Goal: Task Accomplishment & Management: Use online tool/utility

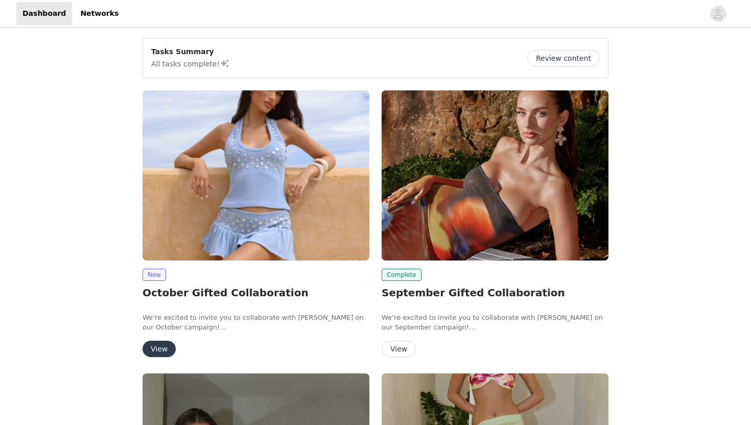
click at [160, 349] on button "View" at bounding box center [159, 349] width 33 height 16
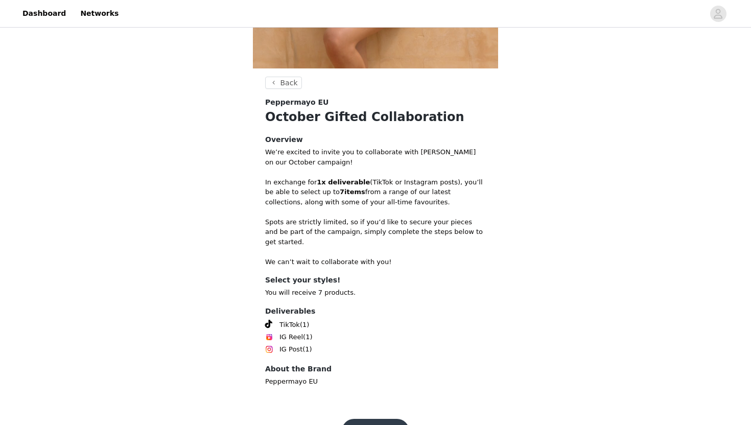
scroll to position [267, 0]
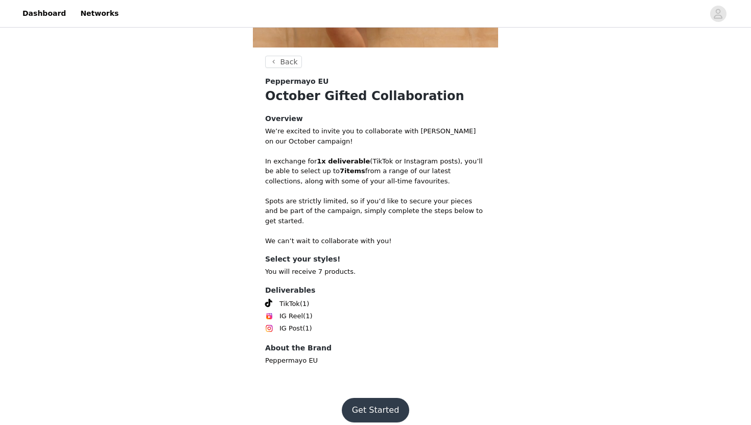
click at [368, 408] on button "Get Started" at bounding box center [376, 410] width 68 height 25
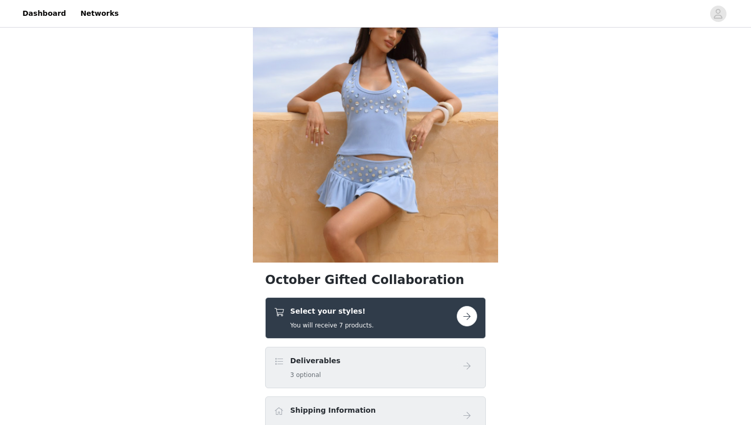
scroll to position [63, 0]
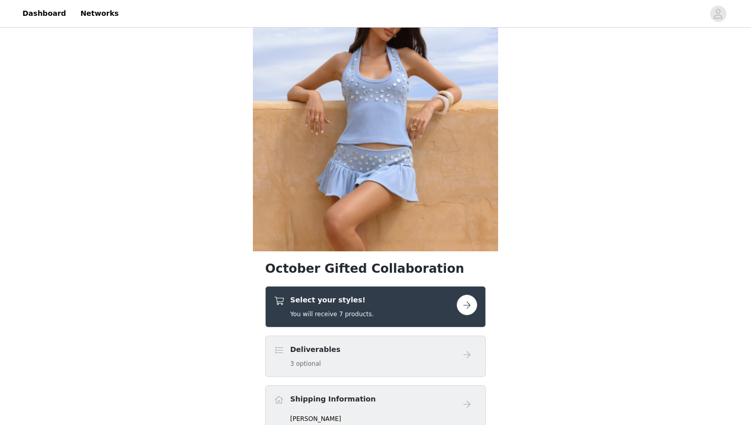
click at [471, 304] on button "button" at bounding box center [467, 305] width 20 height 20
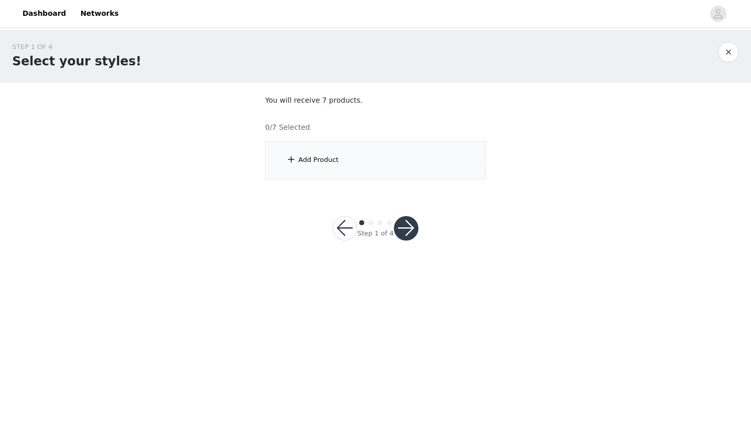
click at [456, 153] on div "Add Product" at bounding box center [375, 160] width 221 height 38
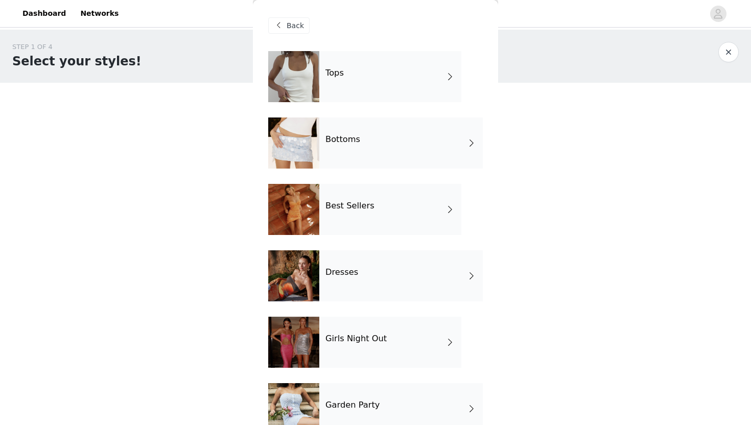
click at [423, 81] on div "Tops" at bounding box center [391, 76] width 142 height 51
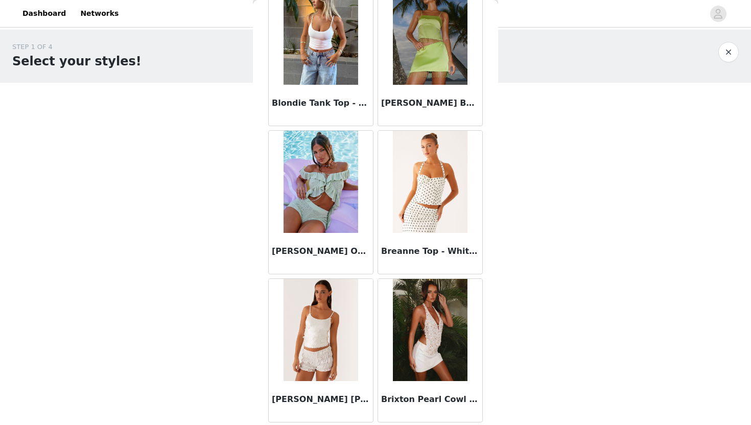
scroll to position [1139, 0]
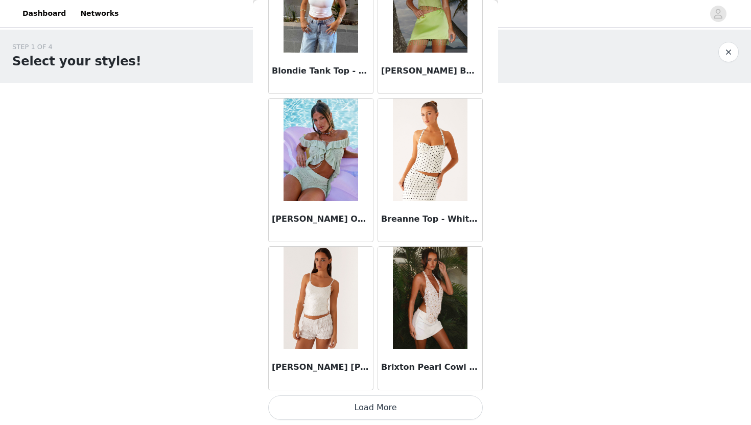
click at [391, 401] on button "Load More" at bounding box center [375, 408] width 215 height 25
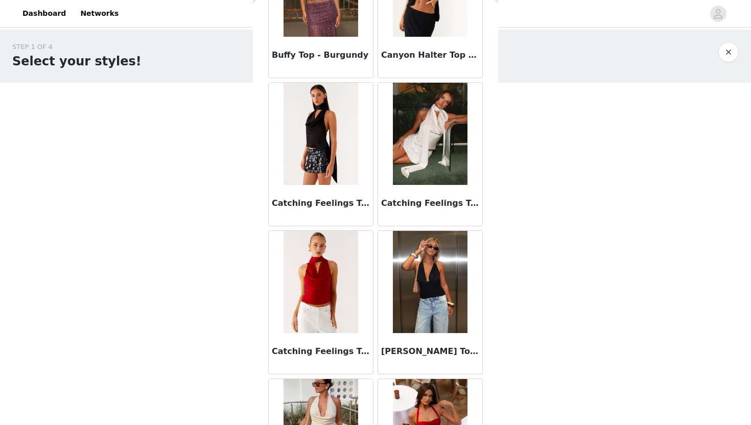
scroll to position [1623, 0]
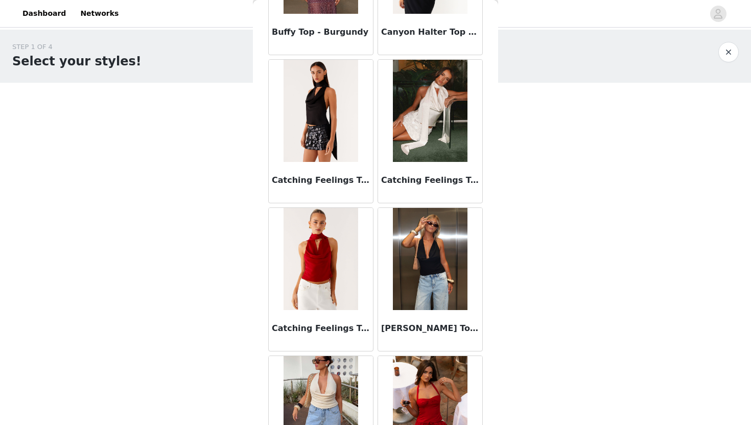
click at [329, 130] on img at bounding box center [321, 111] width 74 height 102
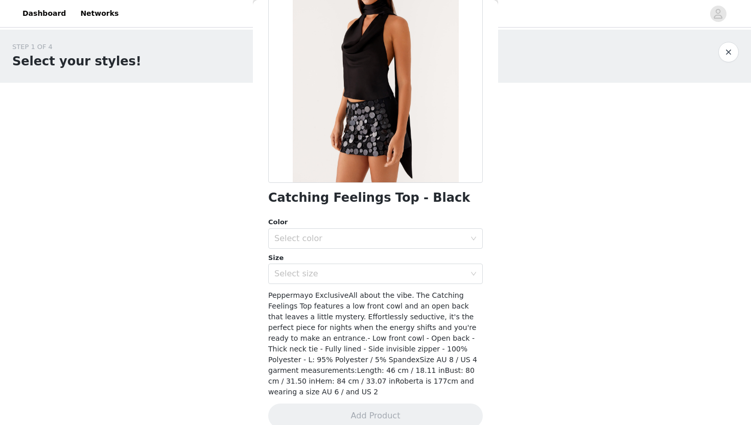
scroll to position [103, 0]
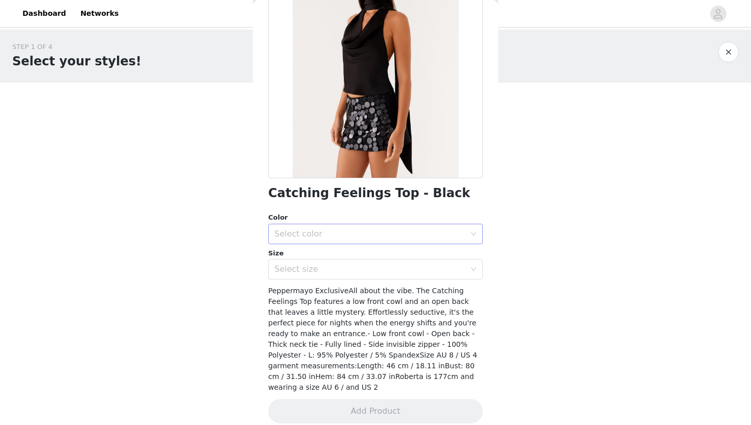
click at [322, 236] on div "Select color" at bounding box center [370, 234] width 191 height 10
click at [323, 249] on li "Black" at bounding box center [375, 256] width 215 height 16
click at [327, 267] on div "Select size" at bounding box center [370, 269] width 191 height 10
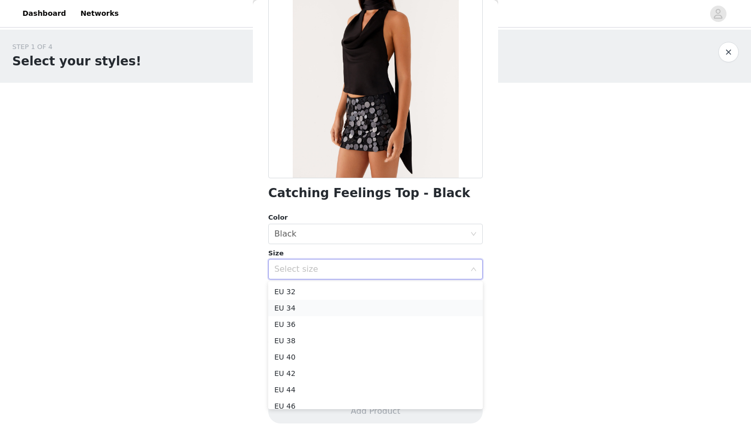
click at [324, 313] on li "EU 34" at bounding box center [375, 308] width 215 height 16
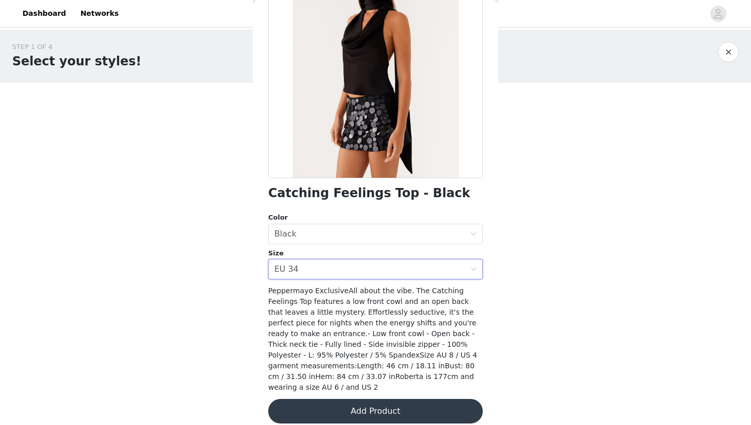
click at [339, 406] on button "Add Product" at bounding box center [375, 411] width 215 height 25
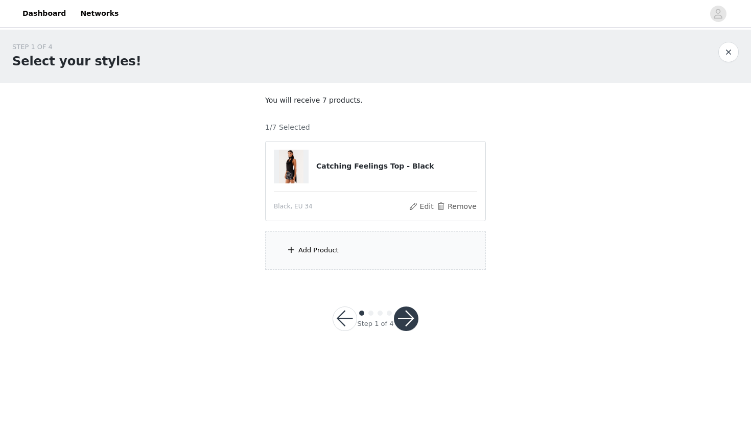
click at [349, 257] on div "Add Product" at bounding box center [375, 251] width 221 height 38
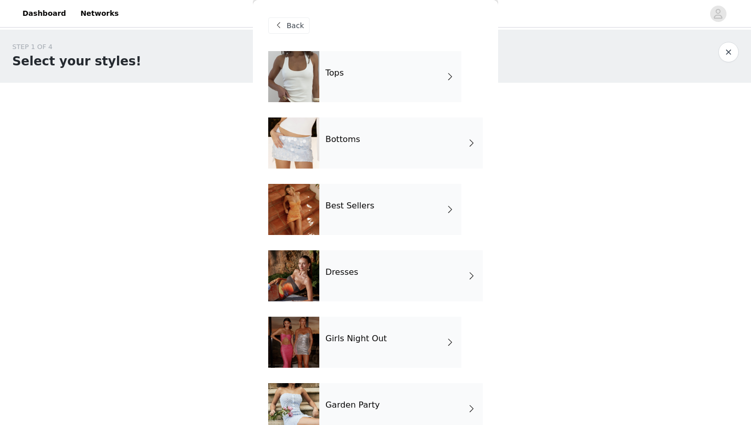
click at [402, 75] on div "Tops" at bounding box center [391, 76] width 142 height 51
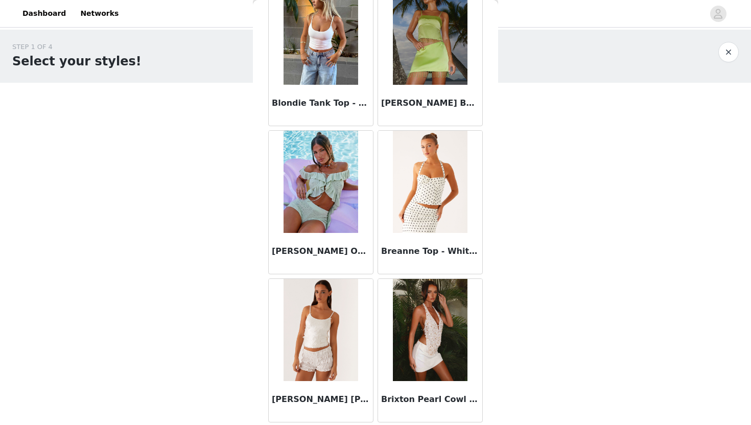
scroll to position [1139, 0]
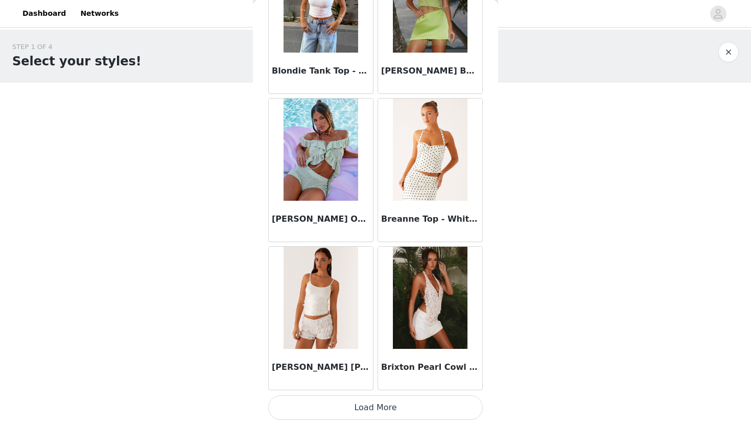
click at [352, 414] on button "Load More" at bounding box center [375, 408] width 215 height 25
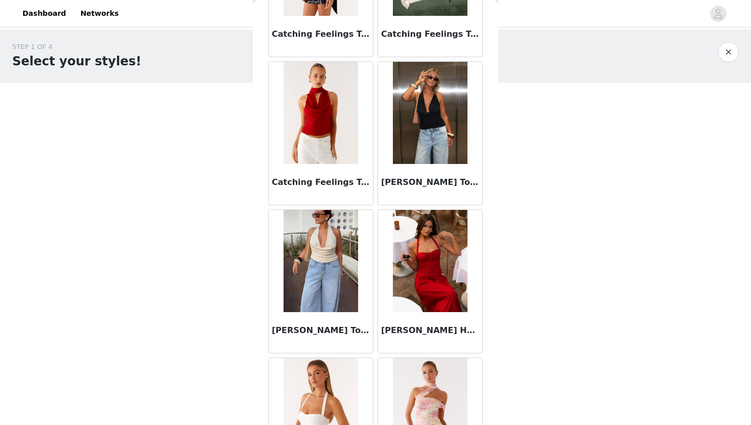
scroll to position [1765, 0]
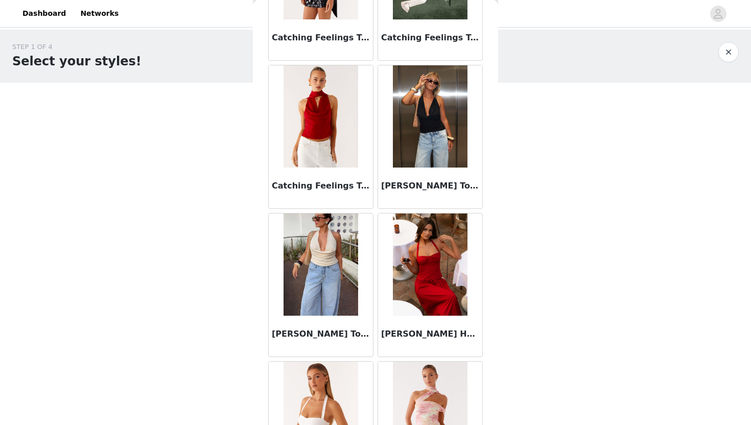
click at [349, 108] on img at bounding box center [321, 116] width 74 height 102
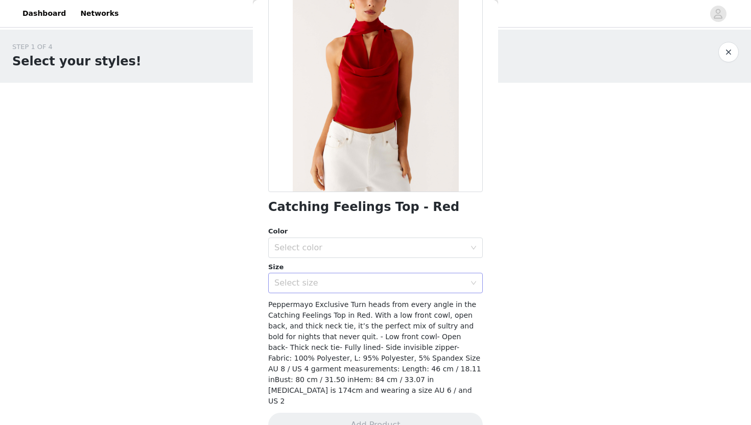
scroll to position [103, 0]
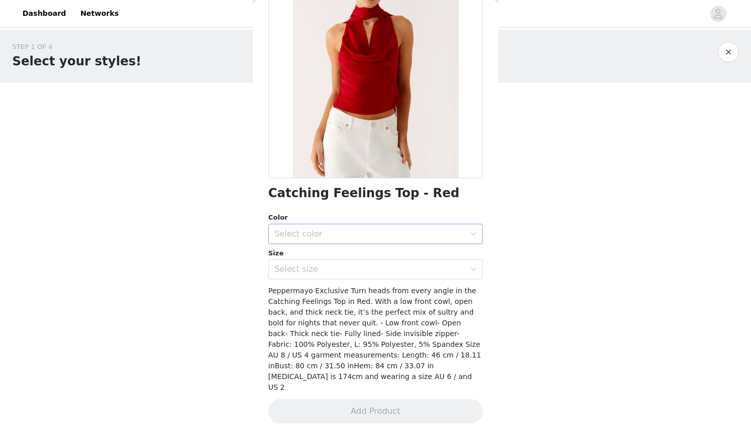
click at [392, 229] on div "Select color" at bounding box center [370, 234] width 191 height 10
click at [387, 253] on li "Red" at bounding box center [375, 256] width 215 height 16
click at [383, 277] on div "Select size" at bounding box center [373, 269] width 196 height 19
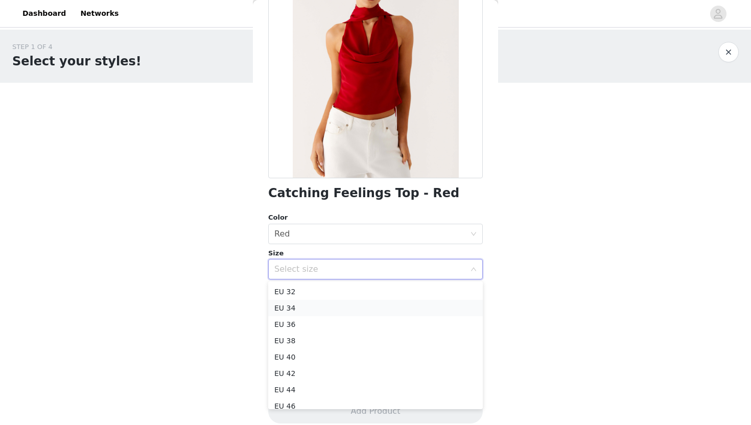
click at [377, 306] on li "EU 34" at bounding box center [375, 308] width 215 height 16
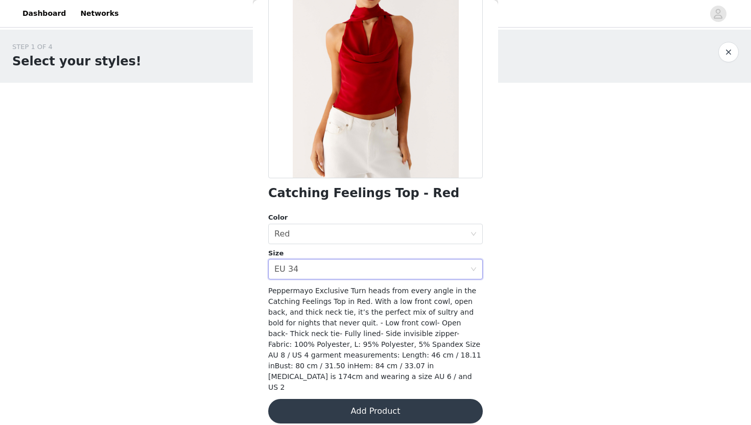
click at [375, 403] on button "Add Product" at bounding box center [375, 411] width 215 height 25
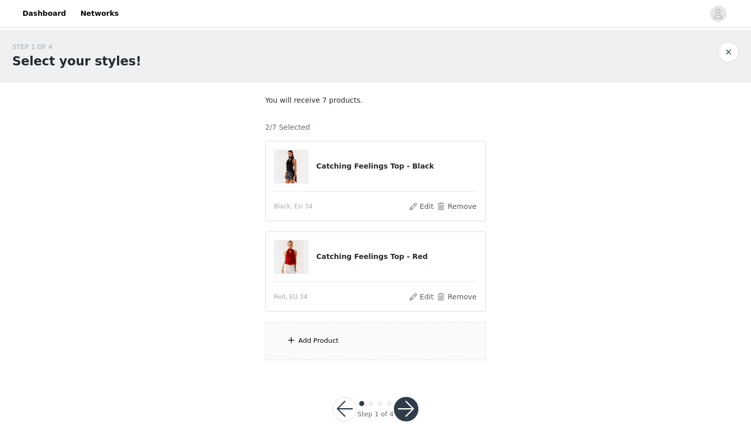
click at [378, 346] on div "Add Product" at bounding box center [375, 341] width 221 height 38
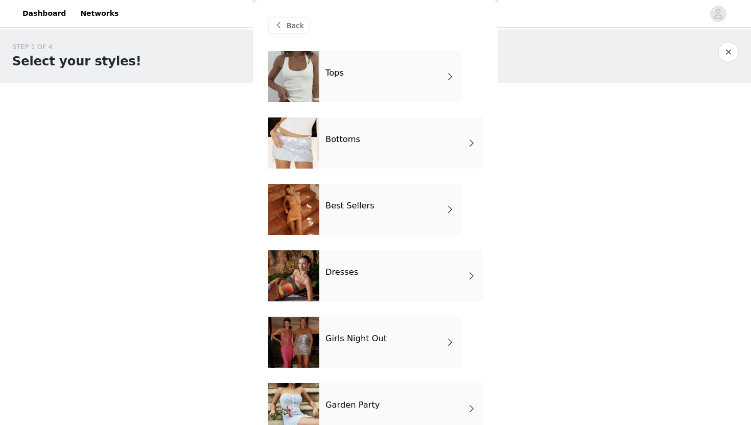
click at [407, 89] on div "Tops" at bounding box center [391, 76] width 142 height 51
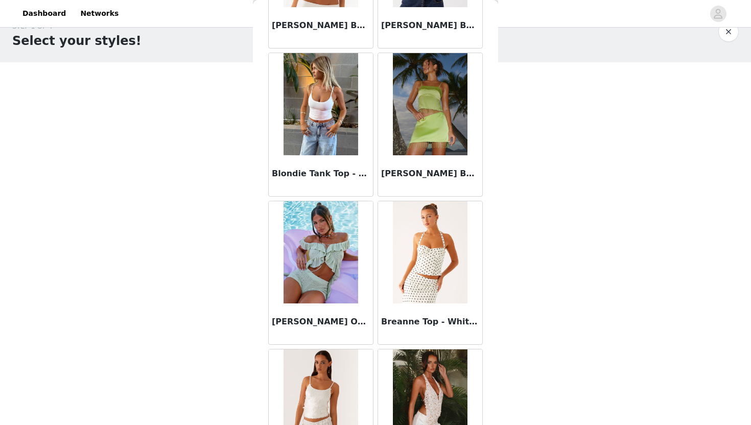
scroll to position [1139, 0]
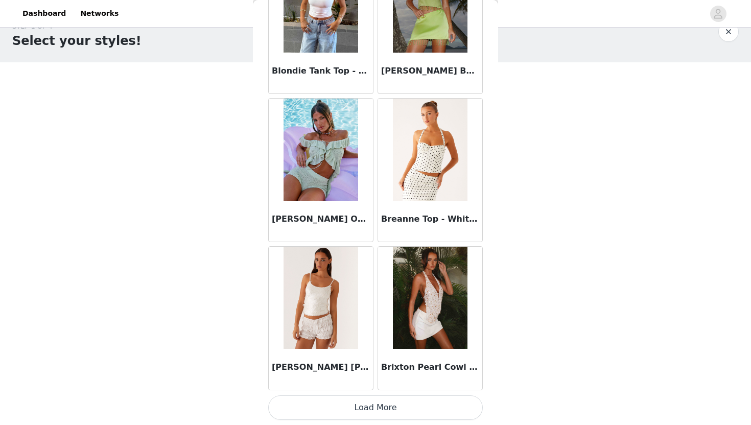
click at [403, 408] on button "Load More" at bounding box center [375, 408] width 215 height 25
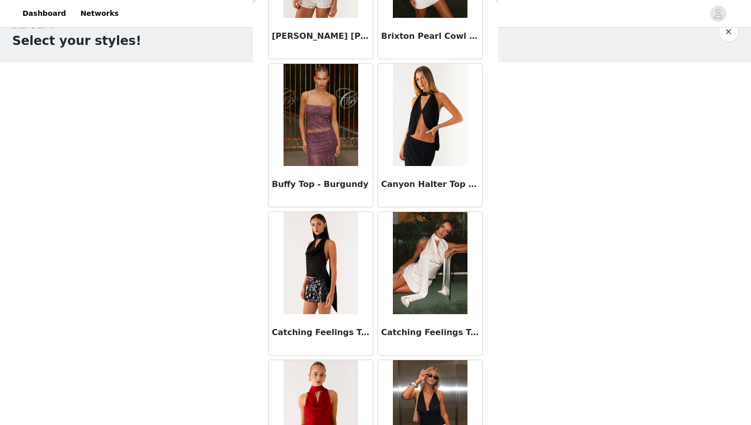
scroll to position [1471, 0]
